Goal: Book appointment/travel/reservation

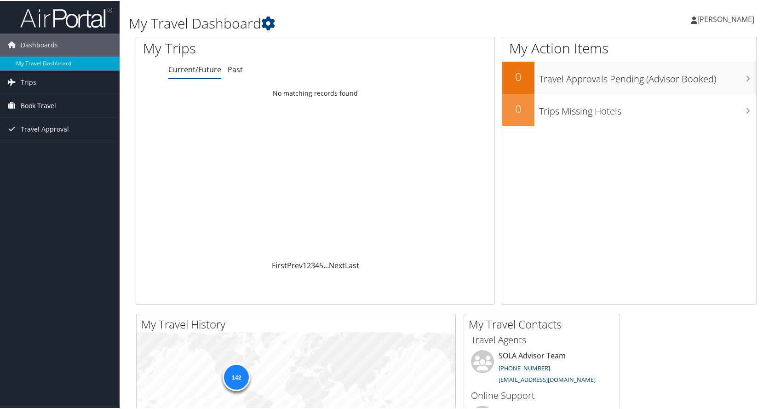
click at [46, 103] on span "Book Travel" at bounding box center [38, 104] width 35 height 23
click at [67, 138] on link "Book/Manage Online Trips" at bounding box center [60, 137] width 120 height 14
